Goal: Task Accomplishment & Management: Manage account settings

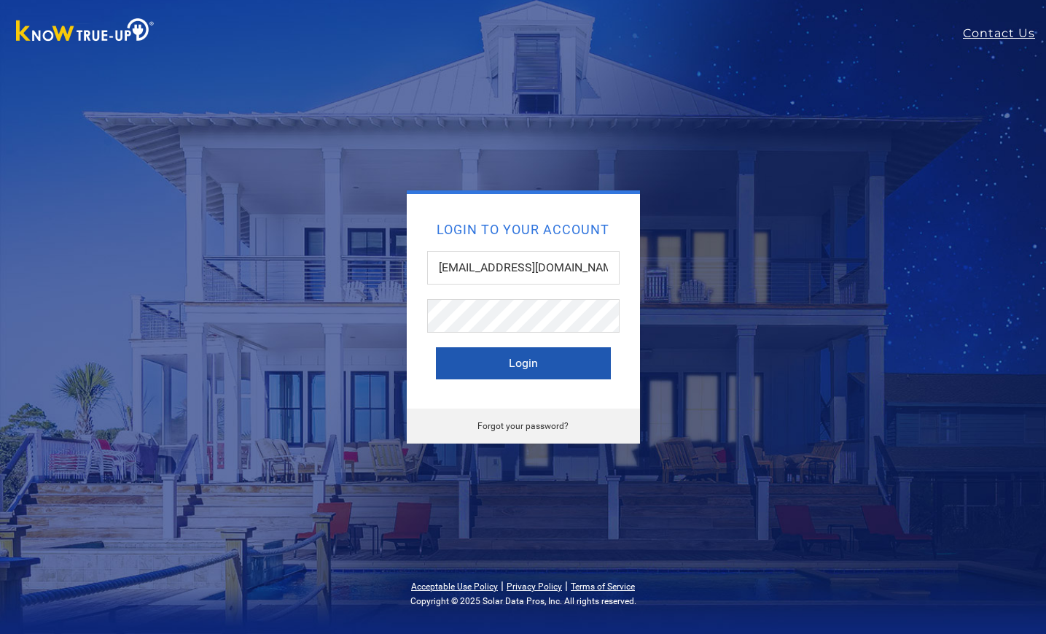
click at [539, 365] on button "Login" at bounding box center [523, 363] width 175 height 32
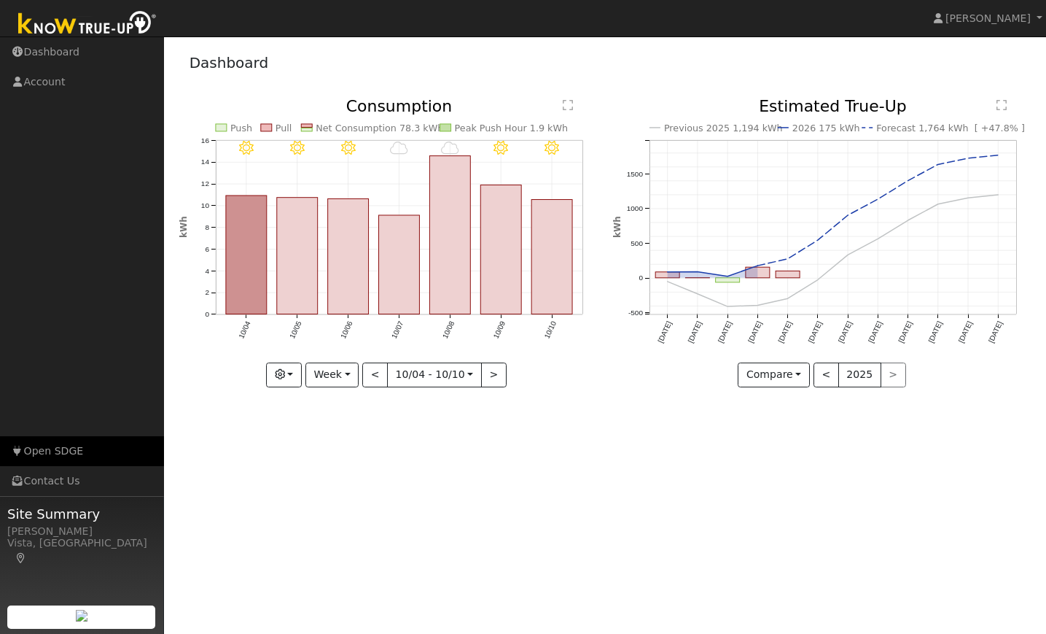
click at [58, 449] on link "Open SDGE" at bounding box center [82, 451] width 164 height 30
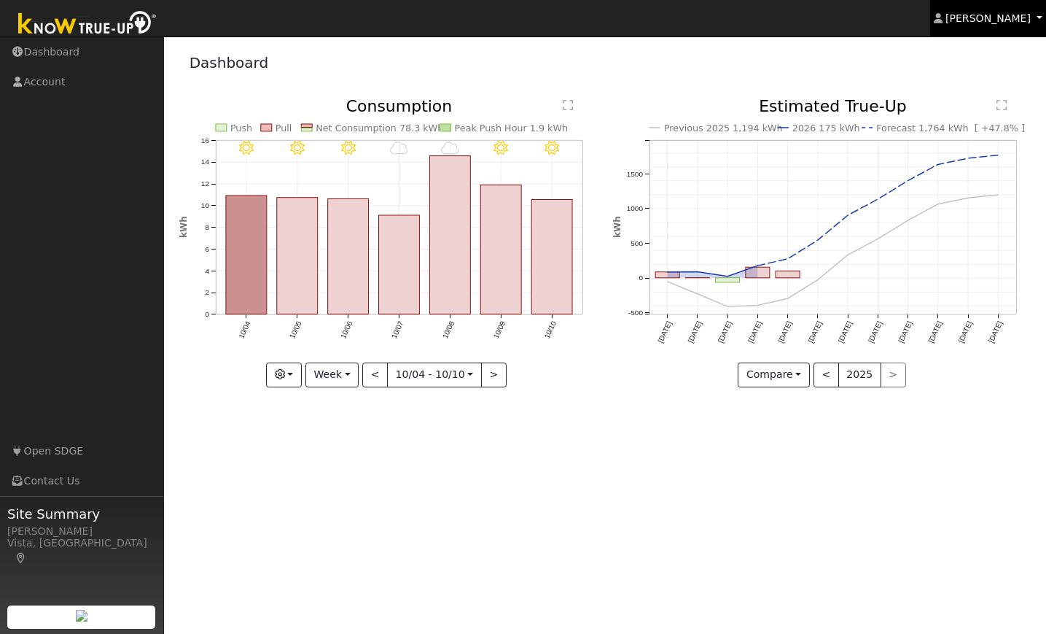
click at [992, 23] on span "[PERSON_NAME]" at bounding box center [988, 18] width 85 height 12
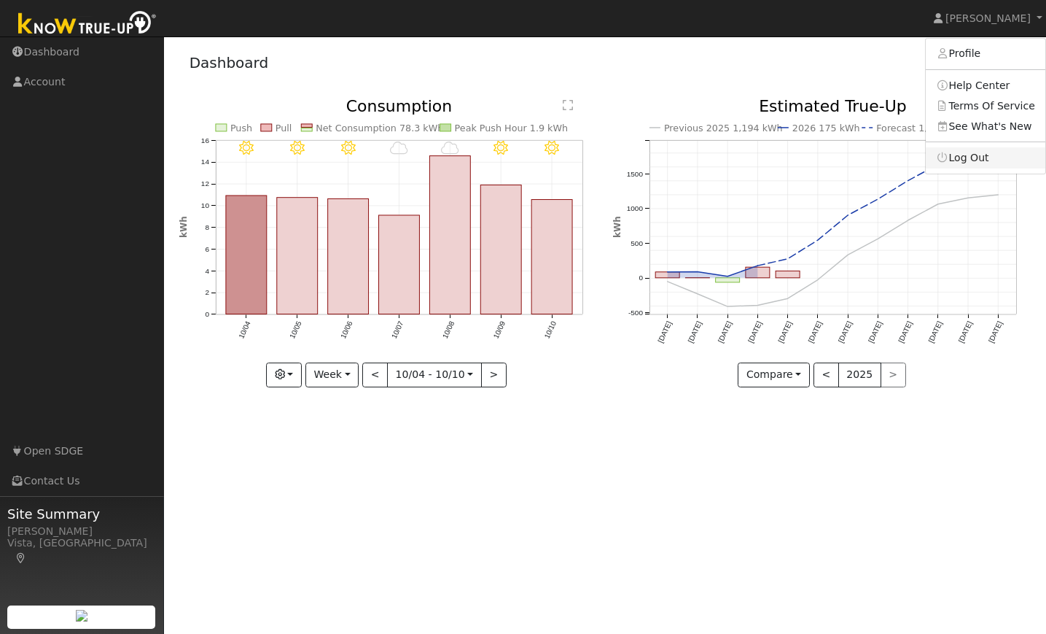
click at [992, 158] on link "Log Out" at bounding box center [986, 157] width 120 height 20
